Goal: Transaction & Acquisition: Purchase product/service

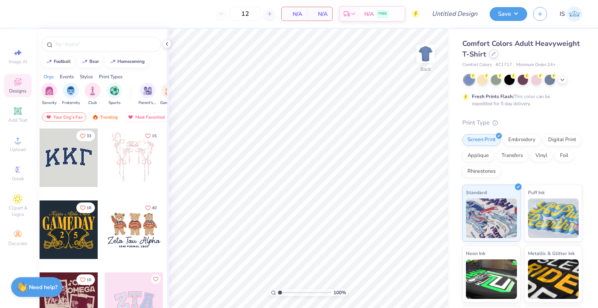
click at [498, 57] on div at bounding box center [493, 53] width 9 height 9
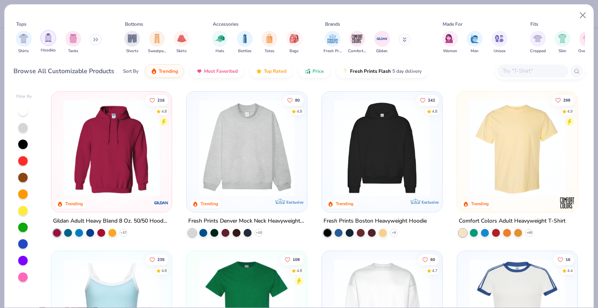
click at [49, 38] on img "filter for Hoodies" at bounding box center [48, 37] width 9 height 9
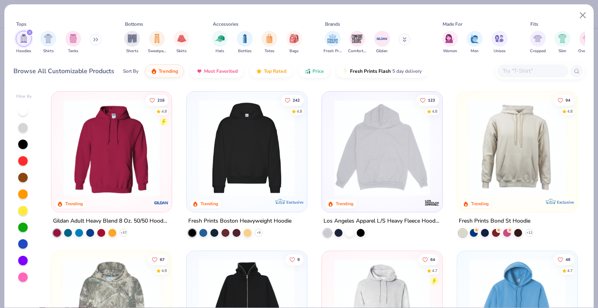
click at [532, 70] on input "text" at bounding box center [532, 70] width 61 height 9
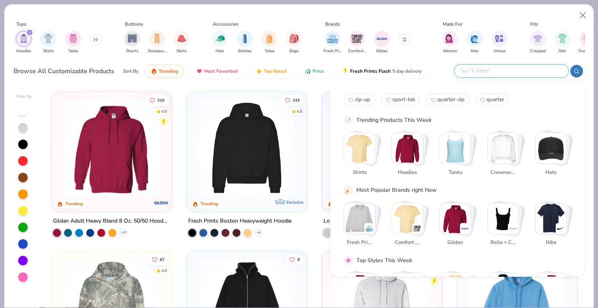
click at [362, 97] on span "zip-up" at bounding box center [362, 100] width 15 height 8
type input "zip-up"
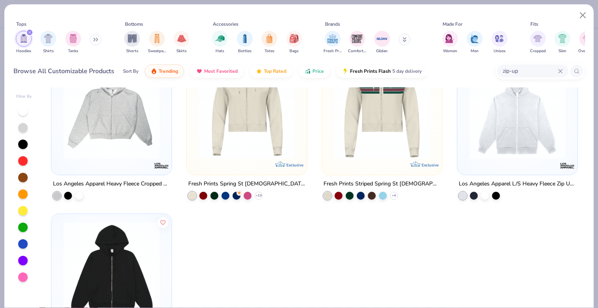
scroll to position [47, 0]
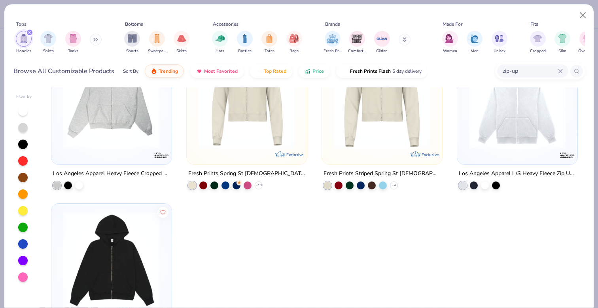
click at [497, 124] on img at bounding box center [517, 100] width 104 height 96
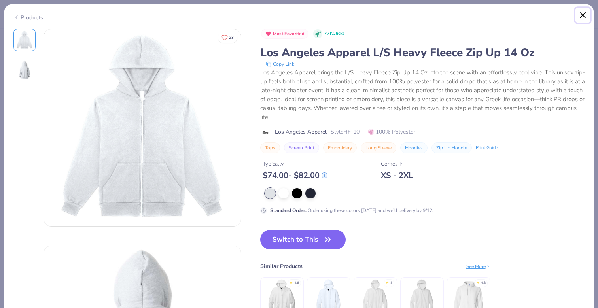
click at [581, 15] on button "Close" at bounding box center [582, 15] width 15 height 15
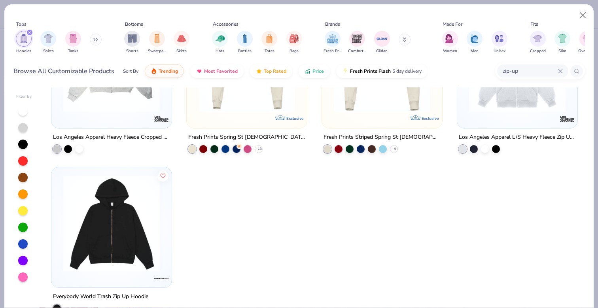
scroll to position [102, 0]
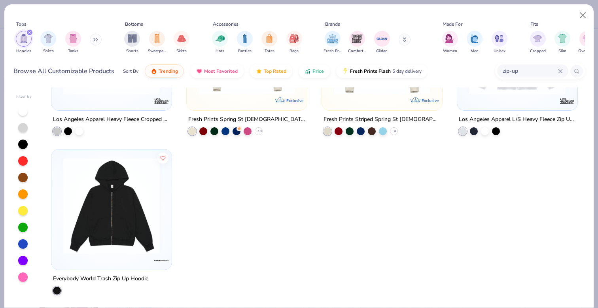
click at [125, 206] on img at bounding box center [111, 205] width 104 height 96
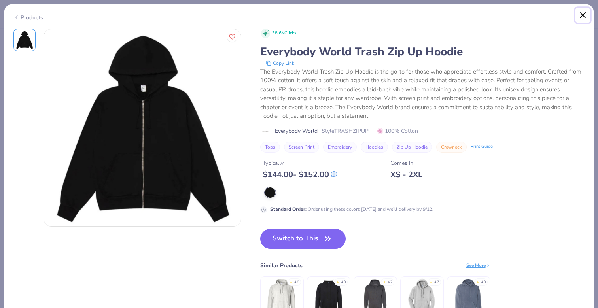
click at [583, 20] on button "Close" at bounding box center [582, 15] width 15 height 15
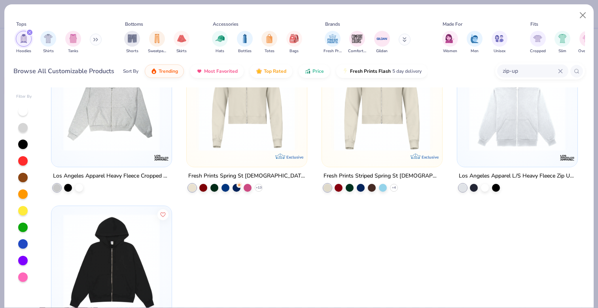
scroll to position [15, 0]
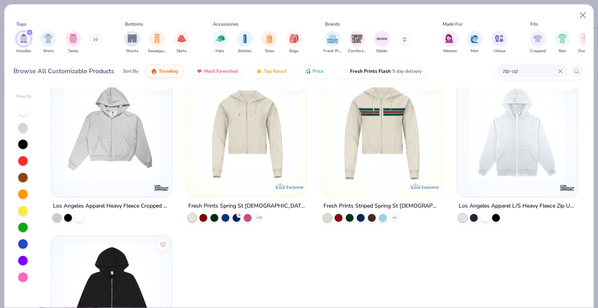
click at [228, 161] on img at bounding box center [246, 133] width 104 height 96
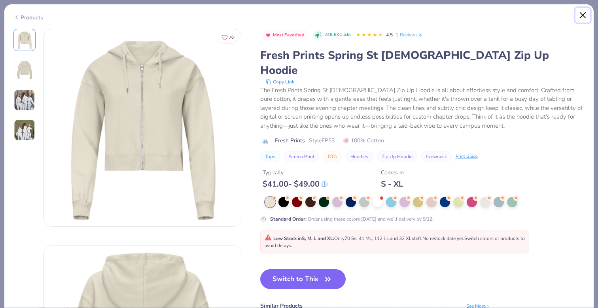
click at [580, 12] on button "Close" at bounding box center [582, 15] width 15 height 15
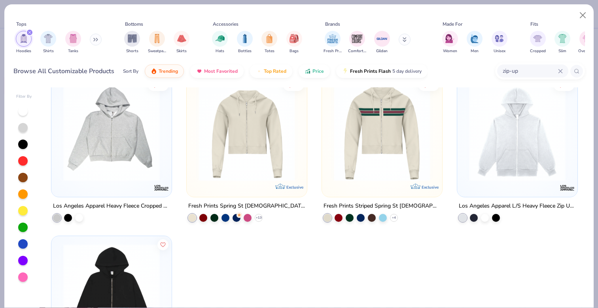
click at [510, 126] on img at bounding box center [517, 133] width 104 height 96
